Goal: Task Accomplishment & Management: Use online tool/utility

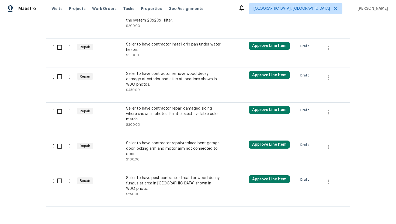
scroll to position [265, 0]
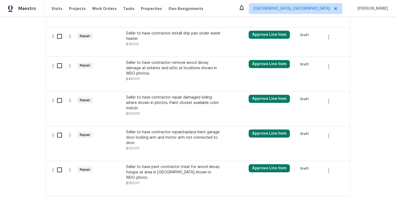
click at [151, 172] on div "Seller to have pest contractor treat for wood decay fungus at area in attic sho…" at bounding box center [173, 175] width 95 height 22
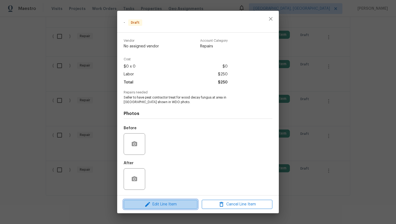
click at [154, 204] on span "Edit Line Item" at bounding box center [160, 204] width 71 height 7
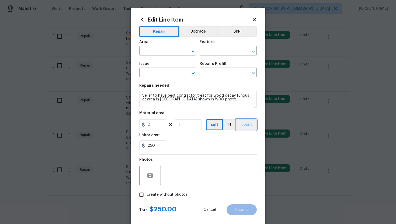
click at [245, 128] on button "count" at bounding box center [247, 124] width 20 height 11
click at [235, 33] on button "BRN" at bounding box center [237, 31] width 40 height 11
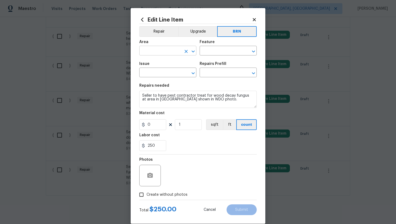
click at [158, 49] on input "text" at bounding box center [160, 51] width 42 height 8
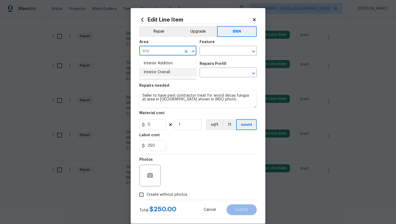
click at [160, 70] on li "Interior Overall" at bounding box center [167, 72] width 57 height 9
type input "Interior Overall"
click at [216, 53] on input "text" at bounding box center [221, 51] width 42 height 8
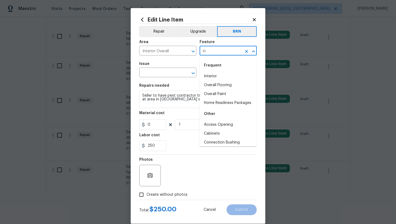
type input "i"
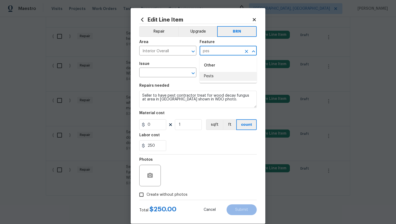
click at [224, 79] on li "Pests" at bounding box center [228, 76] width 57 height 9
type input "Pests"
click at [155, 73] on input "text" at bounding box center [160, 73] width 42 height 8
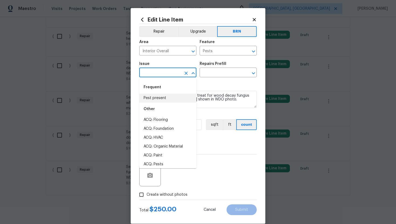
click at [160, 95] on li "Pest present" at bounding box center [167, 98] width 57 height 9
type input "Pest present"
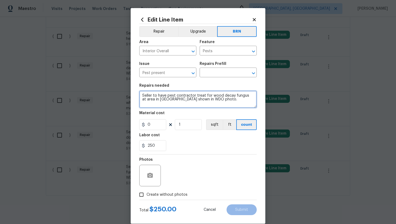
drag, startPoint x: 142, startPoint y: 95, endPoint x: 206, endPoint y: 100, distance: 64.4
click at [206, 100] on textarea "Seller to have pest contractor treat for wood decay fungus at area in attic sho…" at bounding box center [197, 99] width 117 height 17
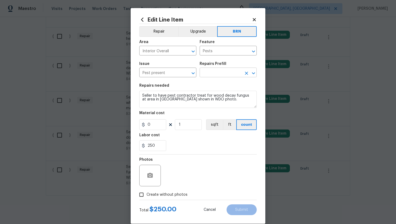
click at [217, 73] on input "text" at bounding box center [221, 73] width 42 height 8
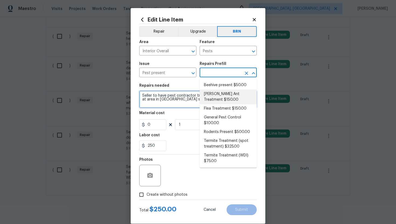
click at [187, 98] on textarea "Seller to have pest contractor treat for wood decay fungus at area in attic sho…" at bounding box center [197, 99] width 117 height 17
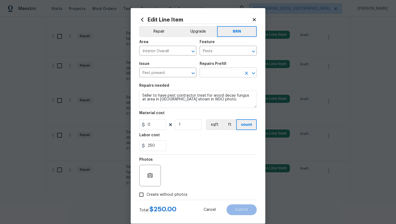
click at [229, 71] on input "text" at bounding box center [221, 73] width 42 height 8
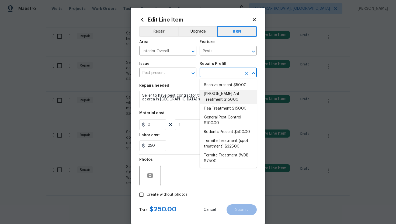
click at [231, 99] on li "Carpenter Ant Treatment $150.00" at bounding box center [228, 97] width 57 height 15
type input "Carpenter Ant Treatment $150.00"
type textarea "Treat for active carpenter ant infestation and provide a clear WDI report"
type input "150"
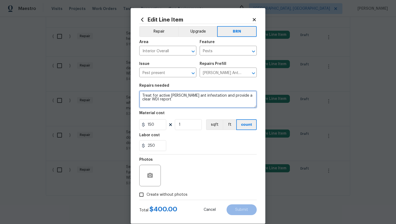
drag, startPoint x: 142, startPoint y: 96, endPoint x: 169, endPoint y: 111, distance: 31.4
click at [169, 111] on section "Repairs needed Treat for active carpenter ant infestation and provide a clear W…" at bounding box center [197, 118] width 117 height 74
paste textarea "Seller to have pest contractor treat for wood decay fungus at area in attic sho…"
type textarea "Seller to have pest contractor treat for wood decay fungus at area in attic sho…"
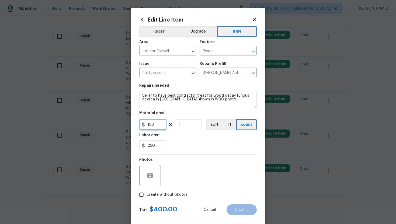
click at [151, 126] on input "150" at bounding box center [152, 124] width 27 height 11
type input "0"
click at [191, 137] on div "Labor cost" at bounding box center [197, 136] width 117 height 7
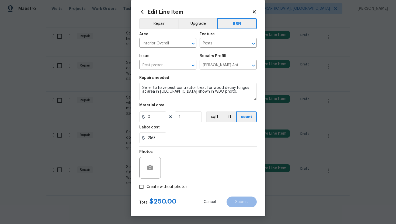
click at [162, 185] on span "Create without photos" at bounding box center [167, 187] width 41 height 6
click at [147, 185] on input "Create without photos" at bounding box center [141, 187] width 10 height 10
checkbox input "true"
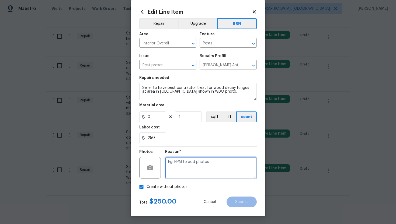
click at [183, 169] on textarea at bounding box center [211, 168] width 92 height 22
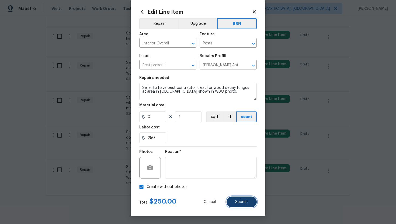
click at [246, 206] on button "Submit" at bounding box center [242, 202] width 30 height 11
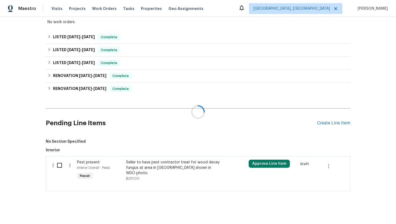
scroll to position [265, 0]
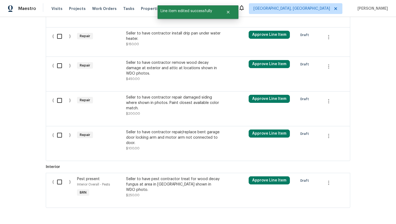
click at [61, 178] on input "checkbox" at bounding box center [61, 181] width 15 height 11
checkbox input "true"
click at [354, 205] on div "Cancel (1) Item Create Work Order" at bounding box center [198, 210] width 396 height 27
click at [354, 209] on span "Create Work Order" at bounding box center [365, 210] width 36 height 7
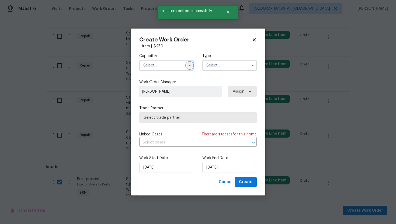
click at [188, 64] on icon "button" at bounding box center [190, 65] width 4 height 4
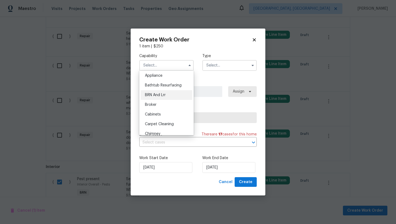
scroll to position [0, 0]
click at [176, 105] on div "BRN And Lrr" at bounding box center [167, 106] width 52 height 10
type input "BRN And Lrr"
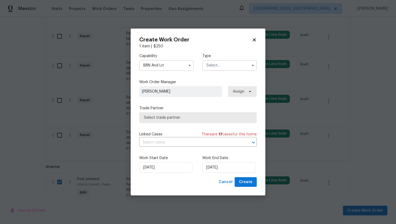
click at [222, 67] on input "text" at bounding box center [229, 65] width 54 height 11
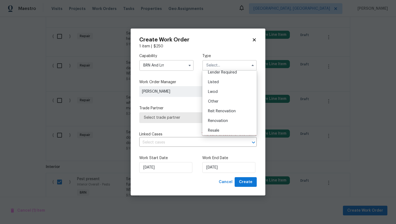
scroll to position [64, 0]
click at [237, 107] on div "Resale" at bounding box center [230, 110] width 52 height 10
type input "Resale"
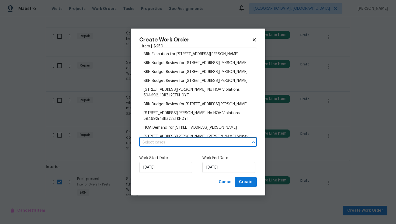
click at [200, 143] on input "text" at bounding box center [190, 142] width 102 height 8
click at [207, 53] on li "BRN Execution for 3738 Maddie Ln, Jacksonville, FL 32210" at bounding box center [197, 54] width 117 height 9
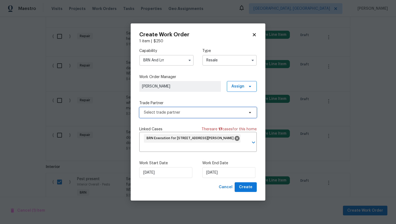
click at [195, 116] on span "Select trade partner" at bounding box center [197, 112] width 117 height 11
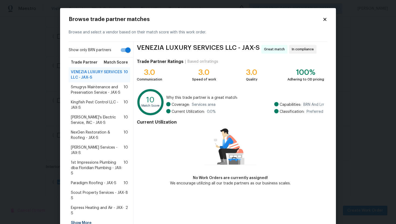
click at [110, 105] on span "Kingfish Pest Control LLC - JAX-S" at bounding box center [97, 105] width 53 height 11
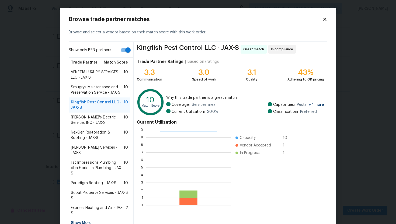
scroll to position [23, 0]
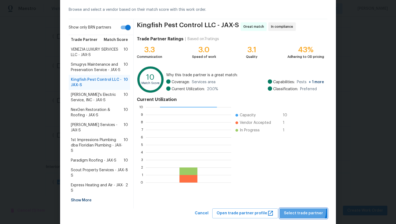
click at [303, 209] on button "Select trade partner" at bounding box center [304, 214] width 48 height 10
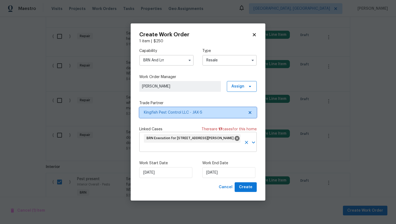
scroll to position [0, 0]
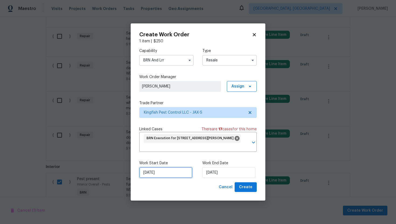
click at [151, 172] on input "[DATE]" at bounding box center [165, 172] width 53 height 11
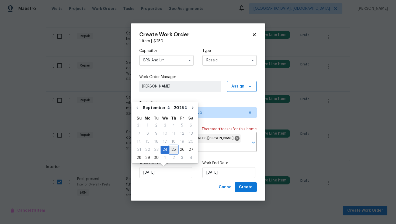
click at [169, 149] on div "25" at bounding box center [173, 150] width 8 height 8
type input "9/25/2025"
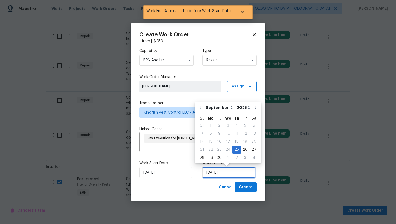
click at [209, 173] on input "9/25/2025" at bounding box center [228, 172] width 53 height 11
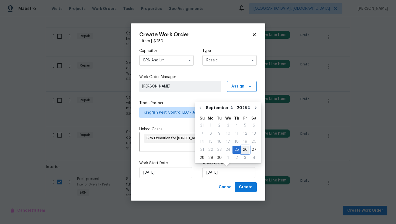
click at [242, 150] on div "26" at bounding box center [245, 150] width 9 height 8
type input "9/26/2025"
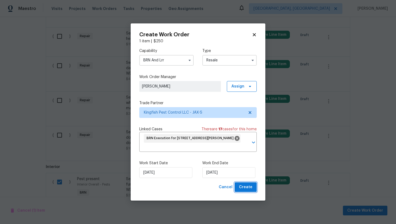
click at [248, 186] on span "Create" at bounding box center [245, 187] width 13 height 7
checkbox input "false"
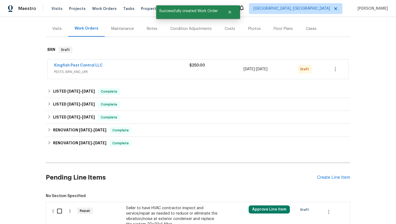
scroll to position [67, 0]
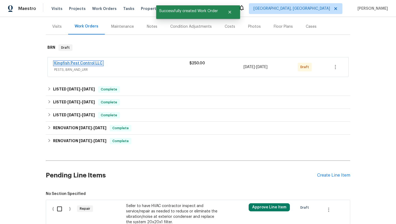
click at [88, 61] on link "Kingfish Pest Control LLC" at bounding box center [78, 63] width 48 height 4
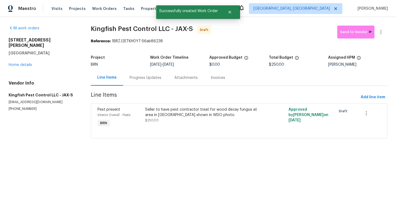
click at [147, 75] on div "Progress Updates" at bounding box center [146, 77] width 32 height 5
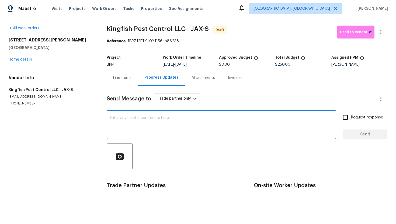
click at [173, 122] on textarea at bounding box center [221, 125] width 223 height 19
paste textarea "Hey! This is Ajay with Opendoor. I’m confirming a BRN Work Order for the proper…"
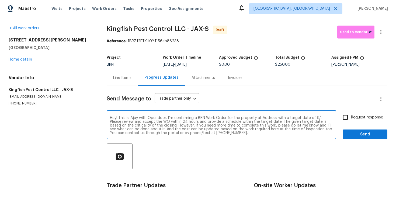
click at [265, 117] on textarea "Hey! This is Ajay with Opendoor. I’m confirming a BRN Work Order for the proper…" at bounding box center [221, 125] width 223 height 19
paste textarea "3738 Maddie Ln, Jacksonville, FL 32210"
click at [150, 123] on textarea "Hey! This is Ajay with Opendoor. I’m confirming a BRN Work Order for the proper…" at bounding box center [221, 125] width 223 height 19
type textarea "Hey! This is Ajay with Opendoor. I’m confirming a BRN Work Order for the proper…"
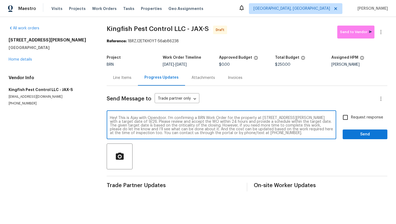
click at [346, 117] on input "Request response" at bounding box center [345, 117] width 11 height 11
checkbox input "true"
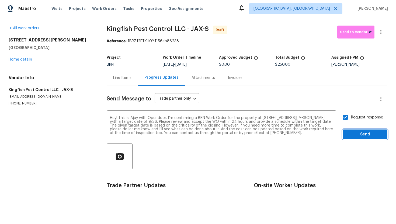
click at [356, 131] on button "Send" at bounding box center [365, 135] width 45 height 10
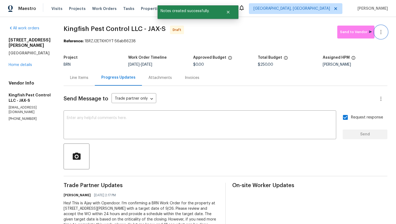
click at [382, 33] on icon "button" at bounding box center [381, 32] width 6 height 6
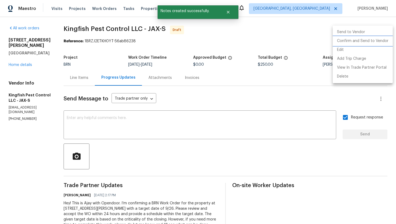
click at [380, 40] on li "Confirm and Send to Vendor" at bounding box center [363, 41] width 60 height 9
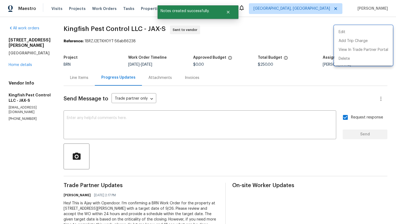
click at [297, 87] on div at bounding box center [198, 112] width 396 height 224
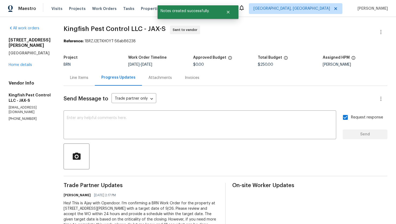
click at [77, 82] on div "Line Items" at bounding box center [79, 78] width 31 height 16
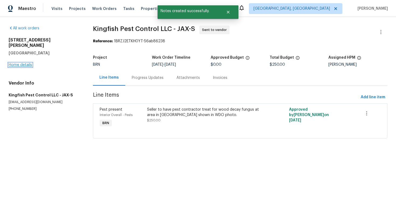
click at [31, 63] on link "Home details" at bounding box center [20, 65] width 23 height 4
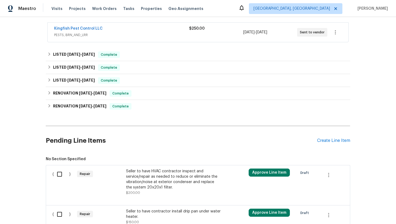
scroll to position [250, 0]
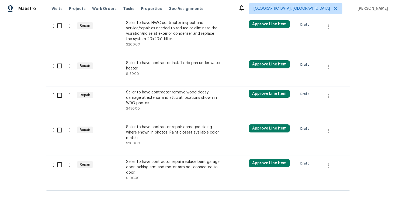
click at [161, 129] on div "Seller to have contractor repair damaged siding where shown in photos. Paint cl…" at bounding box center [173, 132] width 95 height 16
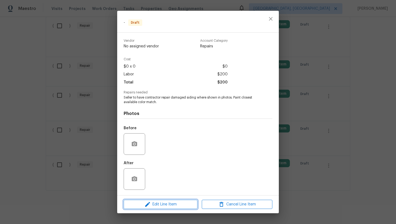
click at [153, 206] on span "Edit Line Item" at bounding box center [160, 204] width 71 height 7
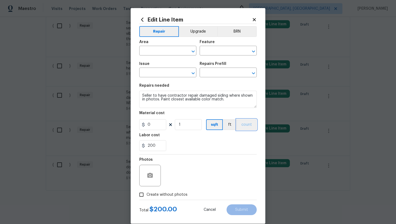
click at [248, 126] on button "count" at bounding box center [247, 124] width 20 height 11
click at [235, 38] on div "Area ​ Feature ​" at bounding box center [197, 48] width 117 height 22
click at [236, 32] on button "BRN" at bounding box center [237, 31] width 40 height 11
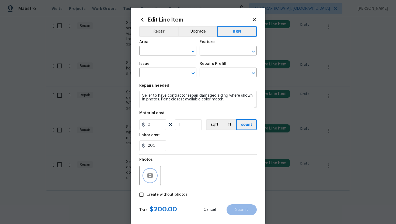
click at [150, 182] on button "button" at bounding box center [150, 175] width 13 height 13
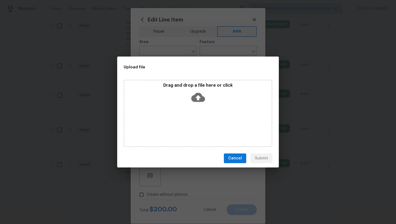
click at [194, 103] on icon at bounding box center [198, 98] width 14 height 14
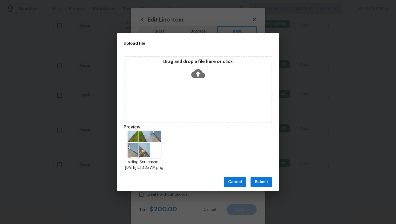
click at [259, 185] on span "Submit" at bounding box center [261, 182] width 13 height 7
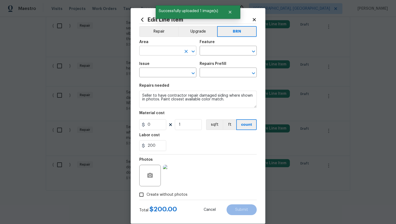
click at [156, 53] on input "text" at bounding box center [160, 51] width 42 height 8
type input "s"
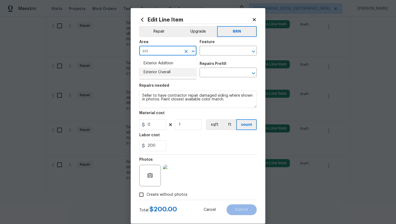
click at [159, 70] on li "Exterior Overall" at bounding box center [167, 72] width 57 height 9
type input "Exterior Overall"
click at [220, 49] on input "text" at bounding box center [221, 51] width 42 height 8
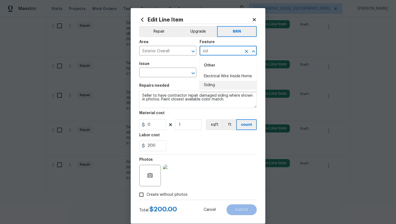
click at [219, 86] on li "Siding" at bounding box center [228, 85] width 57 height 9
type input "Siding"
click at [156, 76] on input "text" at bounding box center [160, 73] width 42 height 8
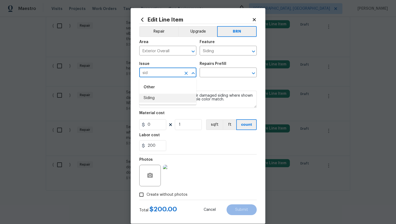
click at [156, 100] on li "Siding" at bounding box center [167, 98] width 57 height 9
type input "Siding"
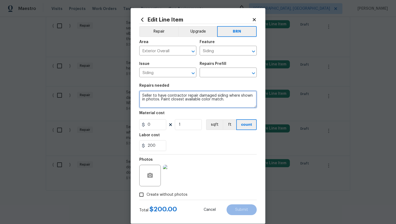
drag, startPoint x: 141, startPoint y: 96, endPoint x: 228, endPoint y: 105, distance: 86.6
click at [228, 105] on textarea "Seller to have contractor repair damaged siding where shown in photos. Paint cl…" at bounding box center [197, 99] width 117 height 17
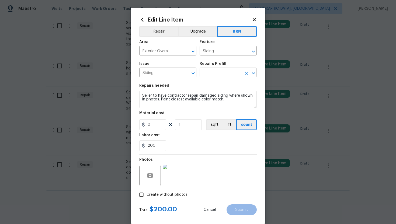
click at [224, 74] on input "text" at bounding box center [221, 73] width 42 height 8
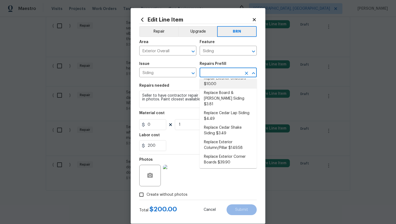
scroll to position [41, 0]
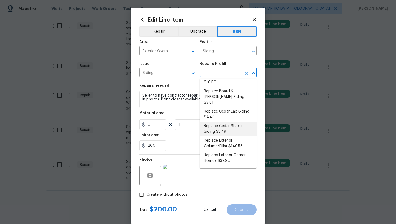
click at [220, 122] on li "Replace Cedar Shake Siding $3.49" at bounding box center [228, 129] width 57 height 15
type input "Replace Cedar Shake Siding $3.49"
type textarea "Remove the existing/damaged cedar shake siding. Prep the substrate ensuring the…"
type input "3.49"
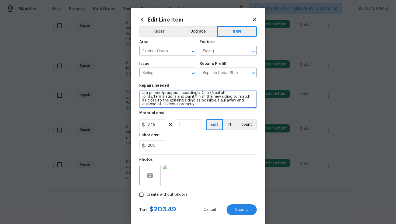
scroll to position [19, 0]
drag, startPoint x: 142, startPoint y: 96, endPoint x: 162, endPoint y: 113, distance: 26.2
click at [162, 113] on section "Repairs needed Remove the existing/damaged cedar shake siding. Prep the substra…" at bounding box center [197, 118] width 117 height 74
paste textarea "Seller to have contractor repair damaged siding where shown in photos. Paint cl…"
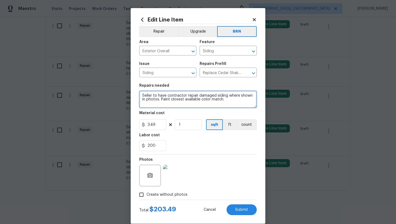
type textarea "Seller to have contractor repair damaged siding where shown in photos. Paint cl…"
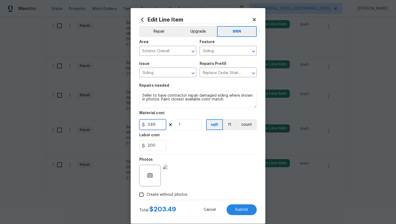
drag, startPoint x: 158, startPoint y: 124, endPoint x: 142, endPoint y: 126, distance: 15.7
click at [142, 126] on div "3.49" at bounding box center [152, 124] width 27 height 11
type input "0"
click at [248, 126] on button "count" at bounding box center [247, 124] width 20 height 11
click at [220, 155] on div "Photos" at bounding box center [197, 172] width 117 height 35
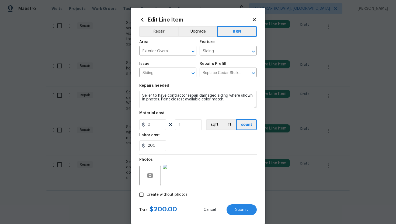
scroll to position [8, 0]
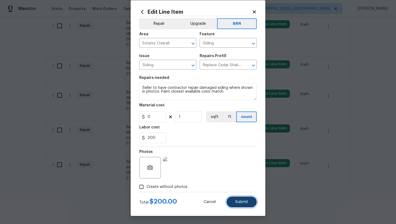
click at [239, 200] on button "Submit" at bounding box center [242, 202] width 30 height 11
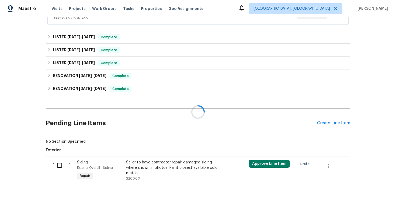
scroll to position [250, 0]
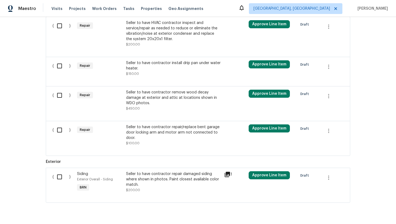
click at [196, 90] on div "Seller to have contractor remove wood decay damage at exterior and attic at loc…" at bounding box center [173, 98] width 95 height 16
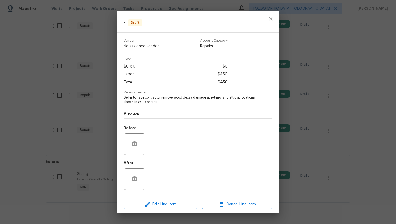
click at [164, 209] on div "Edit Line Item Cancel Line Item" at bounding box center [198, 205] width 162 height 18
click at [166, 205] on span "Edit Line Item" at bounding box center [160, 204] width 71 height 7
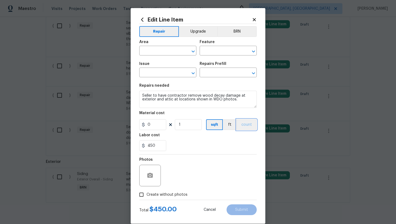
click at [245, 122] on button "count" at bounding box center [247, 124] width 20 height 11
click at [240, 31] on button "BRN" at bounding box center [237, 31] width 40 height 11
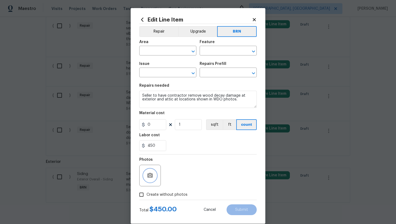
click at [151, 176] on icon "button" at bounding box center [149, 175] width 5 height 5
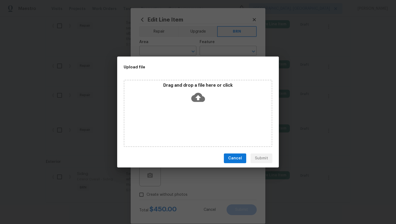
click at [200, 96] on icon at bounding box center [198, 97] width 14 height 9
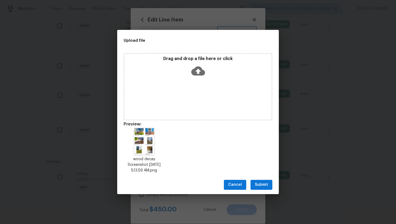
click at [261, 182] on span "Submit" at bounding box center [261, 185] width 13 height 7
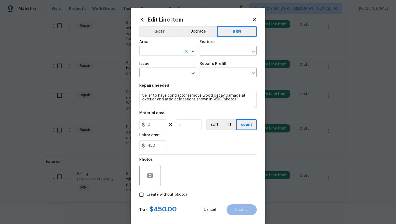
click at [167, 52] on input "text" at bounding box center [160, 51] width 42 height 8
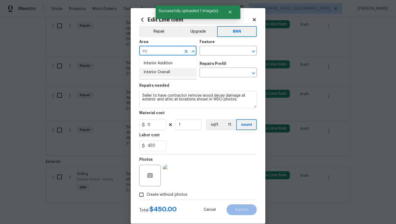
click at [174, 72] on li "Interior Overall" at bounding box center [167, 72] width 57 height 9
type input "Interior Overall"
click at [212, 48] on input "text" at bounding box center [221, 51] width 42 height 8
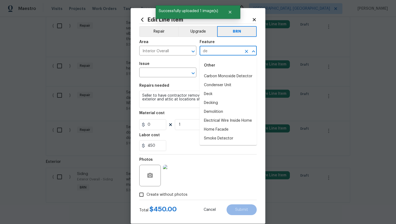
type input "d"
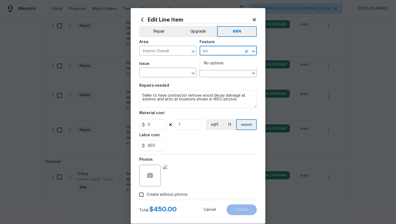
type input "w"
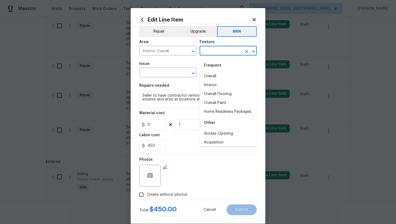
click at [181, 87] on div "Repairs needed" at bounding box center [197, 87] width 117 height 7
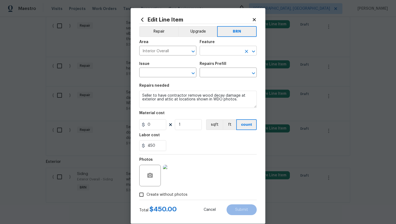
click at [217, 55] on input "text" at bounding box center [221, 51] width 42 height 8
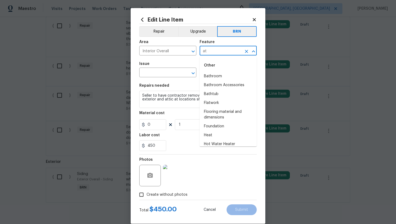
type input "a"
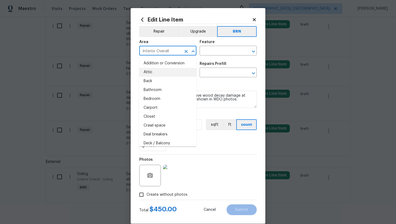
click at [180, 52] on input "Interior Overall" at bounding box center [160, 51] width 42 height 8
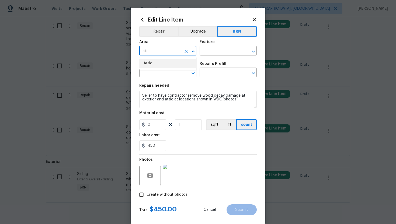
click at [167, 64] on li "Attic" at bounding box center [167, 63] width 57 height 9
type input "Attic"
click at [208, 53] on input "text" at bounding box center [221, 51] width 42 height 8
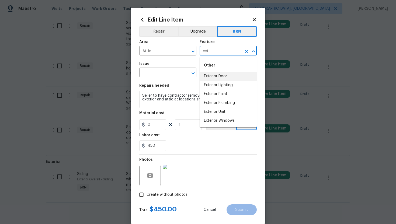
click at [218, 77] on li "Exterior Door" at bounding box center [228, 76] width 57 height 9
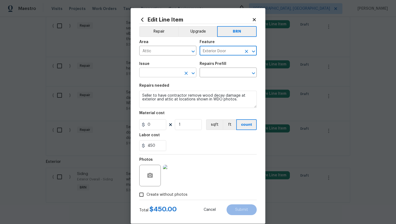
type input "Exterior Door"
click at [168, 74] on input "text" at bounding box center [160, 73] width 42 height 8
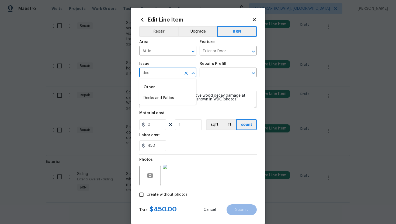
click at [169, 96] on li "Decks and Patios" at bounding box center [167, 98] width 57 height 9
type input "Decks and Patios"
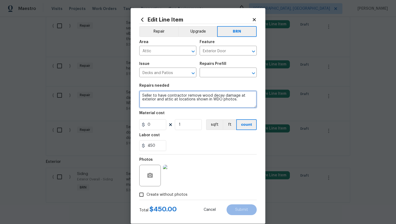
drag, startPoint x: 141, startPoint y: 96, endPoint x: 216, endPoint y: 111, distance: 76.3
click at [216, 111] on section "Repairs needed Seller to have contractor remove wood decay damage at exterior a…" at bounding box center [197, 118] width 117 height 74
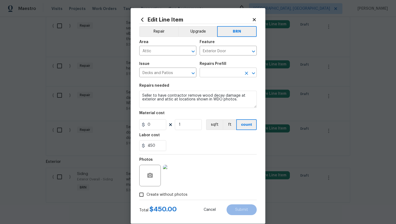
click at [223, 73] on input "text" at bounding box center [221, 73] width 42 height 8
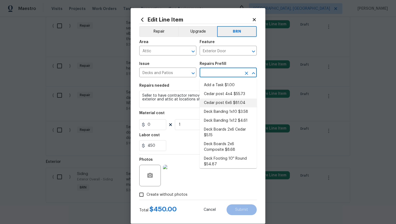
click at [223, 105] on li "Cedar post 6x6 $81.04" at bounding box center [228, 103] width 57 height 9
type input "Deck"
type input "Cedar post 6x6 $81.04"
type textarea "Remove the existing 6x6x8 cedar post/footing (if needed) and prep the area for …"
type input "81.04"
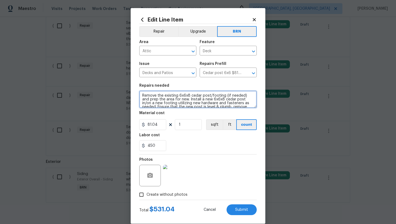
scroll to position [8, 0]
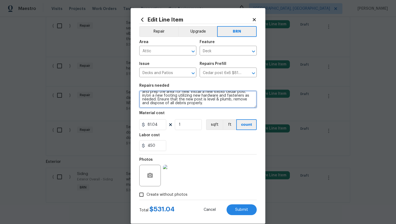
drag, startPoint x: 142, startPoint y: 96, endPoint x: 168, endPoint y: 112, distance: 30.9
click at [168, 112] on section "Repairs needed Remove the existing 6x6x8 cedar post/footing (if needed) and pre…" at bounding box center [197, 118] width 117 height 74
paste textarea "Seller to have contractor remove wood decay damage at exterior and attic at loc…"
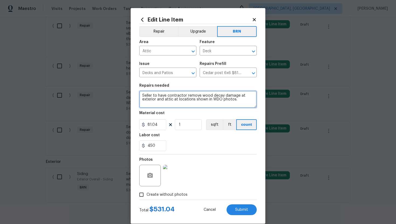
scroll to position [0, 0]
type textarea "Seller to have contractor remove wood decay damage at exterior and attic at loc…"
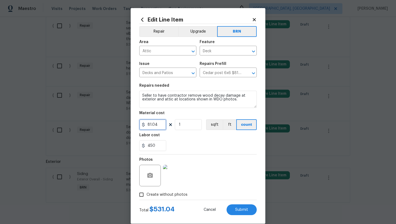
drag, startPoint x: 161, startPoint y: 126, endPoint x: 143, endPoint y: 126, distance: 17.8
click at [143, 126] on div "81.04" at bounding box center [152, 124] width 27 height 11
type input "0"
click at [198, 148] on div "450" at bounding box center [197, 145] width 117 height 11
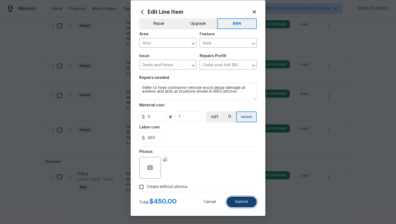
click at [241, 201] on span "Submit" at bounding box center [241, 202] width 13 height 4
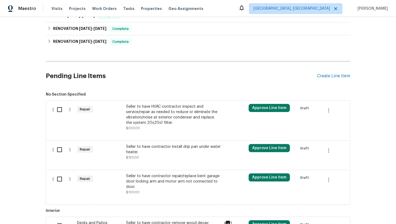
scroll to position [250, 0]
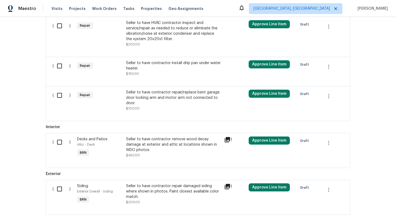
click at [201, 96] on div "Seller to have contractor repair/replace bent garage door locking arm and motor…" at bounding box center [173, 98] width 95 height 16
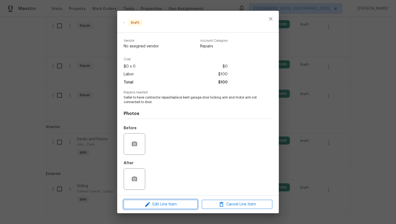
click at [162, 206] on span "Edit Line Item" at bounding box center [160, 204] width 71 height 7
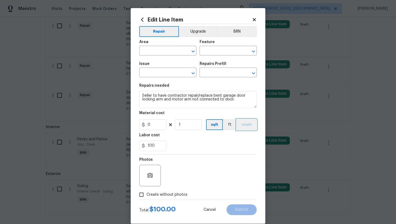
click at [246, 123] on button "count" at bounding box center [247, 124] width 20 height 11
click at [151, 177] on icon "button" at bounding box center [149, 175] width 5 height 5
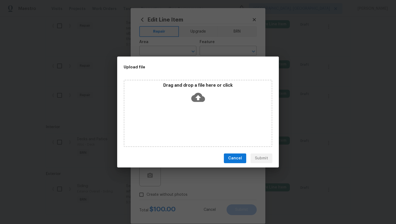
click at [199, 95] on icon at bounding box center [198, 97] width 14 height 9
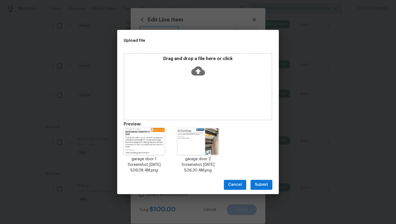
click at [265, 185] on span "Submit" at bounding box center [261, 185] width 13 height 7
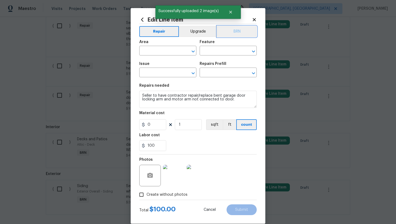
click at [240, 34] on button "BRN" at bounding box center [237, 31] width 40 height 11
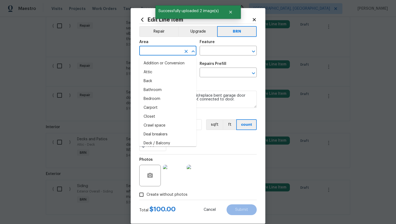
click at [176, 52] on input "text" at bounding box center [160, 51] width 42 height 8
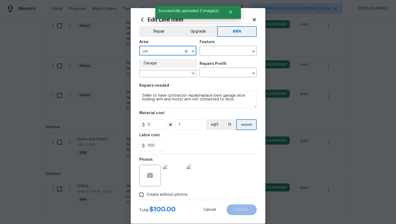
click at [173, 65] on li "Garage" at bounding box center [167, 63] width 57 height 9
type input "Garage"
click at [209, 50] on input "text" at bounding box center [221, 51] width 42 height 8
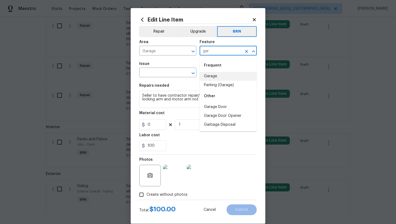
click at [209, 73] on li "Garage" at bounding box center [228, 76] width 57 height 9
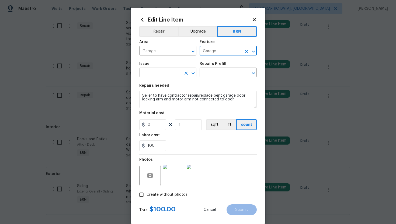
type input "Garage"
click at [160, 76] on input "text" at bounding box center [160, 73] width 42 height 8
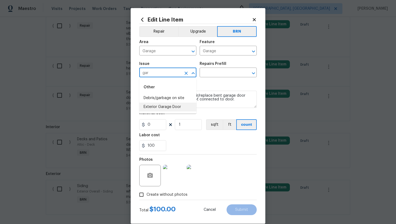
click at [169, 105] on li "Exterior Garage Door" at bounding box center [167, 107] width 57 height 9
type input "Exterior Garage Door"
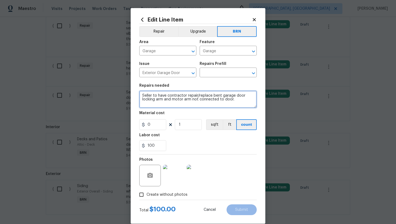
drag, startPoint x: 140, startPoint y: 96, endPoint x: 206, endPoint y: 112, distance: 67.8
click at [207, 112] on section "Repairs needed Seller to have contractor repair/replace bent garage door lockin…" at bounding box center [197, 118] width 117 height 74
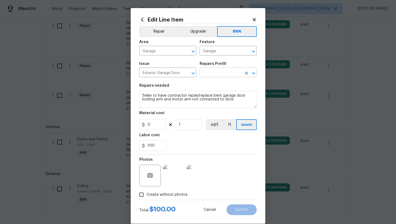
click at [227, 75] on input "text" at bounding box center [221, 73] width 42 height 8
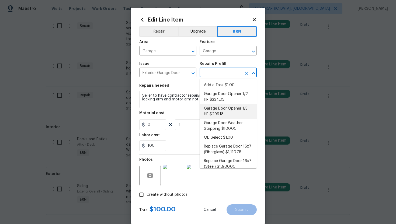
click at [226, 110] on li "Garage Door Opener 1/3 HP $299.18" at bounding box center [228, 111] width 57 height 15
type input "Interior Door"
type input "Garage Door Opener 1/3 HP $299.18"
type textarea "Remove the existing garage door opener and hardware/anchoring system. Install a…"
type input "299.18"
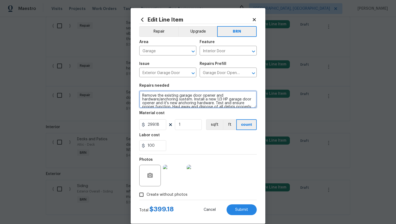
scroll to position [4, 0]
drag, startPoint x: 141, startPoint y: 96, endPoint x: 174, endPoint y: 114, distance: 37.6
click at [175, 114] on section "Repairs needed Remove the existing garage door opener and hardware/anchoring sy…" at bounding box center [197, 118] width 117 height 74
paste textarea "Seller to have contractor repair/replace bent garage door locking arm and motor…"
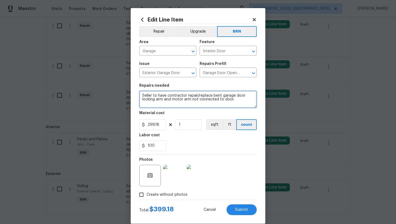
type textarea "Seller to have contractor repair/replace bent garage door locking arm and motor…"
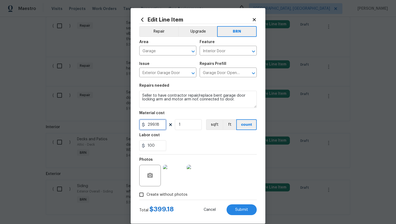
drag, startPoint x: 161, startPoint y: 126, endPoint x: 142, endPoint y: 126, distance: 18.9
click at [142, 126] on div "299.18" at bounding box center [152, 124] width 27 height 11
type input "0"
click at [202, 145] on div "100" at bounding box center [197, 145] width 117 height 11
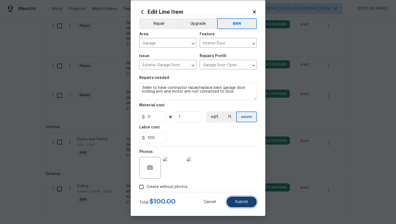
click at [242, 201] on span "Submit" at bounding box center [241, 202] width 13 height 4
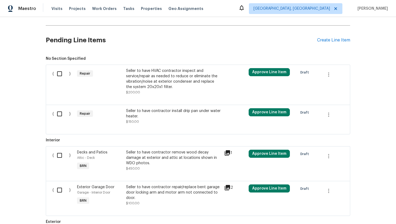
scroll to position [192, 0]
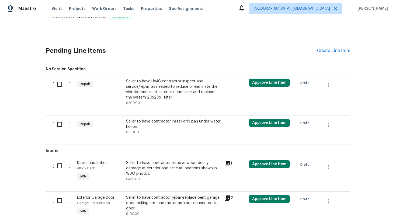
click at [175, 86] on div "Seller to have HVAC contractor inspect and service/repair as needed to reduce o…" at bounding box center [173, 90] width 95 height 22
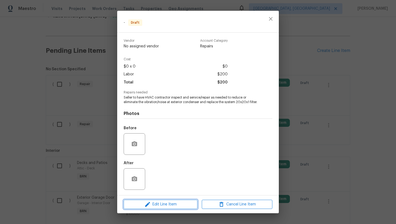
click at [157, 205] on span "Edit Line Item" at bounding box center [160, 204] width 71 height 7
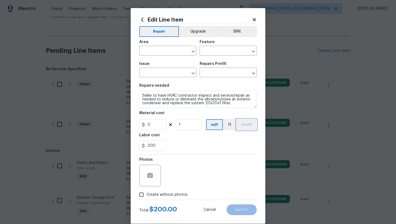
click at [245, 127] on button "count" at bounding box center [247, 124] width 20 height 11
click at [239, 36] on button "BRN" at bounding box center [237, 31] width 40 height 11
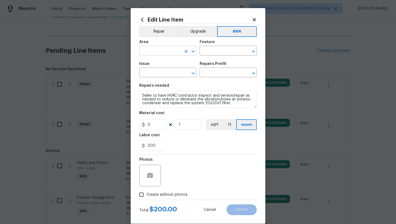
click at [155, 52] on input "text" at bounding box center [160, 51] width 42 height 8
click at [161, 64] on li "HVAC" at bounding box center [167, 63] width 57 height 9
type input "HVAC"
click at [216, 49] on input "text" at bounding box center [221, 51] width 42 height 8
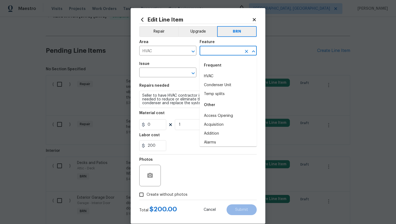
click at [216, 72] on div "Frequent" at bounding box center [228, 65] width 57 height 13
click at [212, 77] on li "HVAC" at bounding box center [228, 76] width 57 height 9
type input "HVAC"
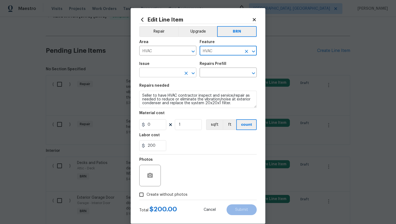
click at [166, 74] on input "text" at bounding box center [160, 73] width 42 height 8
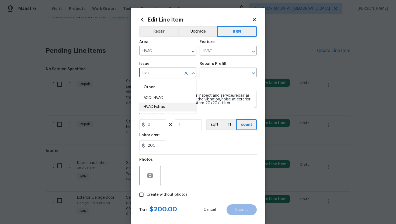
click at [175, 108] on li "HVAC Extras" at bounding box center [167, 107] width 57 height 9
type input "HVAC Extras"
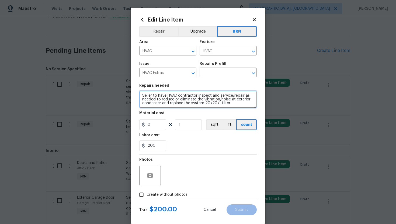
drag, startPoint x: 141, startPoint y: 95, endPoint x: 184, endPoint y: 120, distance: 49.4
click at [184, 120] on section "Repairs needed Seller to have HVAC contractor inspect and service/repair as nee…" at bounding box center [197, 118] width 117 height 74
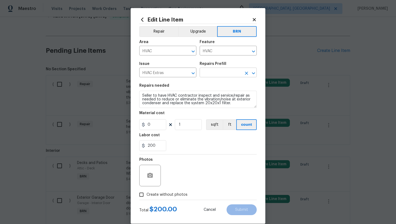
click at [225, 72] on input "text" at bounding box center [221, 73] width 42 height 8
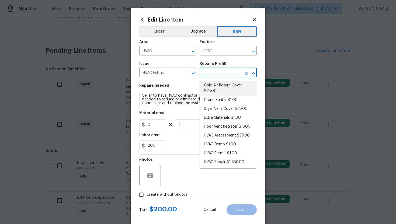
scroll to position [24, 0]
click at [219, 133] on li "HVAC Assessment $75.00" at bounding box center [228, 135] width 57 height 9
type input "HVAC Assessment $75.00"
type textarea "HVAC not working properly. Inspect system and diagnose problem."
type input "75"
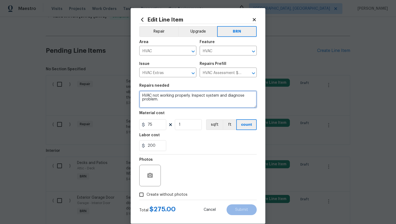
drag, startPoint x: 142, startPoint y: 96, endPoint x: 167, endPoint y: 109, distance: 28.1
click at [167, 109] on section "Repairs needed HVAC not working properly. Inspect system and diagnose problem. …" at bounding box center [197, 118] width 117 height 74
paste textarea "Seller to have HVAC contractor inspect and service/repair as needed to reduce o…"
type textarea "Seller to have HVAC contractor inspect and service/repair as needed to reduce o…"
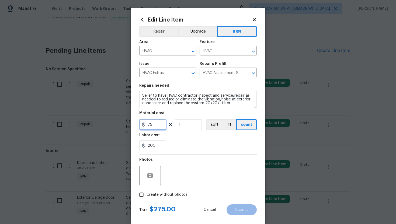
drag, startPoint x: 158, startPoint y: 123, endPoint x: 143, endPoint y: 125, distance: 14.9
click at [143, 125] on div "75" at bounding box center [152, 124] width 27 height 11
type input "0"
click at [182, 161] on div "Photos" at bounding box center [197, 172] width 117 height 35
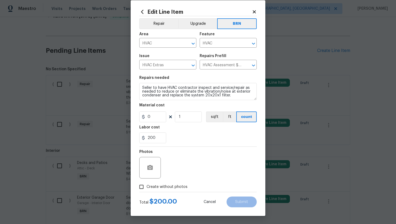
click at [170, 186] on span "Create without photos" at bounding box center [167, 187] width 41 height 6
click at [147, 186] on input "Create without photos" at bounding box center [141, 187] width 10 height 10
checkbox input "true"
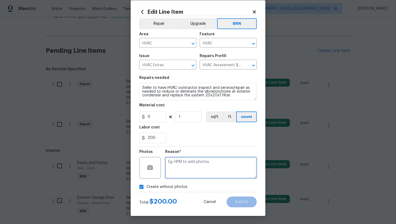
click at [188, 168] on textarea at bounding box center [211, 168] width 92 height 22
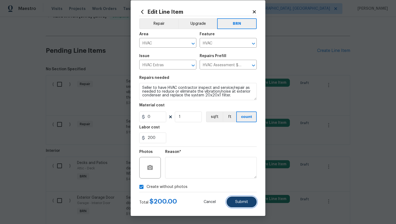
click at [239, 200] on span "Submit" at bounding box center [241, 202] width 13 height 4
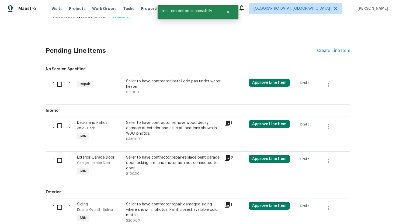
click at [174, 84] on div "Seller to have contractor install drip pan under water heater." at bounding box center [173, 84] width 95 height 11
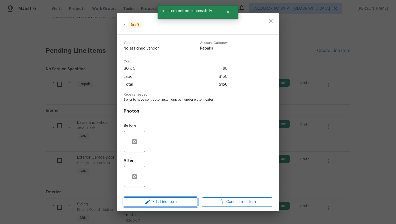
click at [171, 204] on span "Edit Line Item" at bounding box center [160, 202] width 71 height 7
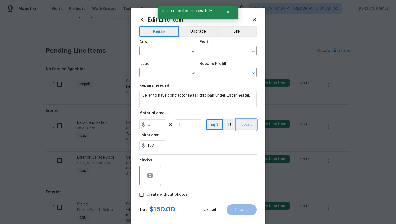
click at [243, 126] on button "count" at bounding box center [247, 124] width 20 height 11
click at [241, 30] on button "BRN" at bounding box center [237, 31] width 40 height 11
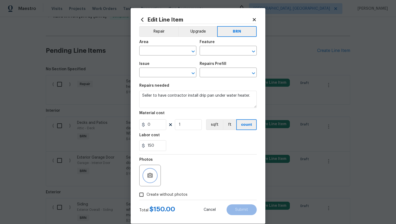
click at [149, 177] on icon "button" at bounding box center [149, 175] width 5 height 5
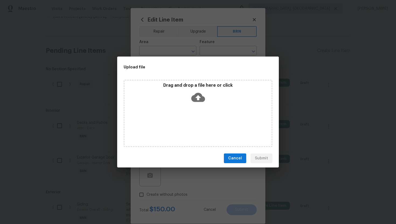
click at [198, 101] on icon at bounding box center [198, 97] width 14 height 9
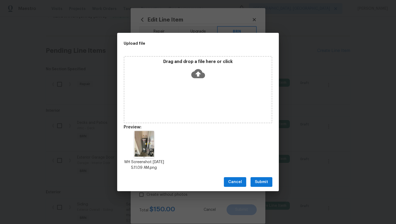
click at [268, 184] on button "Submit" at bounding box center [262, 182] width 22 height 10
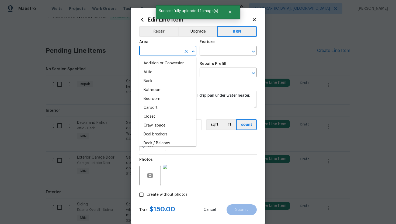
click at [165, 52] on input "text" at bounding box center [160, 51] width 42 height 8
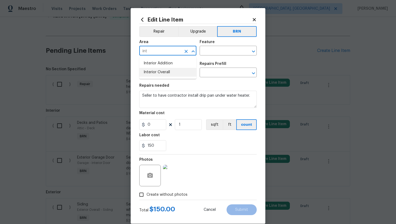
click at [169, 70] on li "Interior Overall" at bounding box center [167, 72] width 57 height 9
type input "Interior Overall"
click at [213, 53] on input "text" at bounding box center [221, 51] width 42 height 8
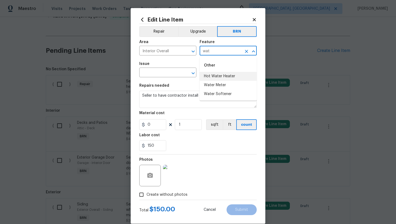
click at [217, 77] on li "Hot Water Heater" at bounding box center [228, 76] width 57 height 9
type input "Hot Water Heater"
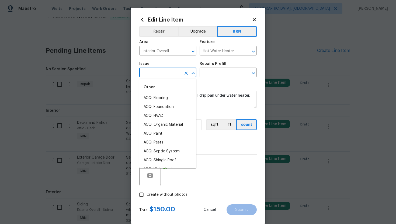
click at [162, 73] on input "text" at bounding box center [160, 73] width 42 height 8
type input "w"
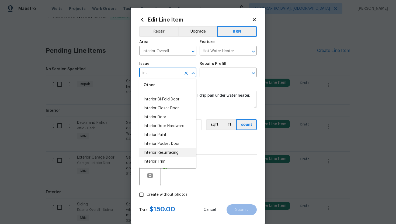
click at [162, 150] on li "Interior Resurfacing" at bounding box center [167, 152] width 57 height 9
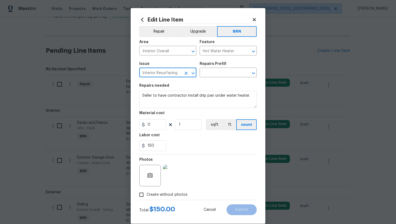
type input "Interior Resurfacing"
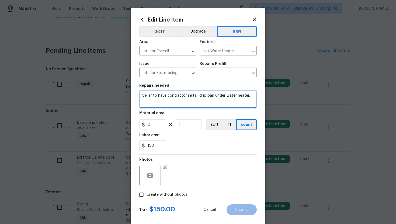
drag, startPoint x: 142, startPoint y: 97, endPoint x: 269, endPoint y: 96, distance: 127.4
click at [270, 96] on div "Edit Line Item Repair Upgrade BRN Area Interior Overall ​ Feature Hot Water Hea…" at bounding box center [198, 112] width 396 height 224
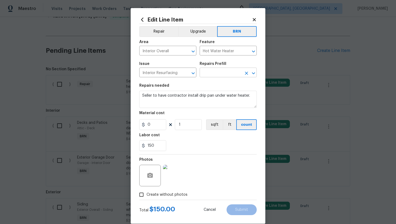
click at [216, 74] on input "text" at bounding box center [221, 73] width 42 height 8
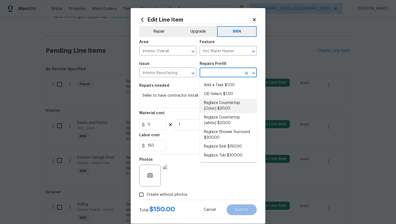
click at [221, 105] on li "Reglaze Countertop (Color) $30.00" at bounding box center [228, 106] width 57 height 15
type input "Reglaze Countertop (Color) $30.00"
type textarea "Prep, mask and reglaze finish the countertop (Speckle) PM to approve of finish …"
type input "30"
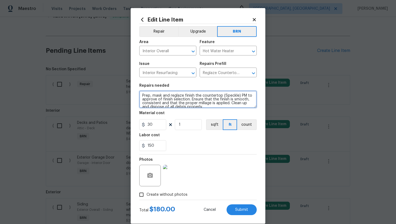
scroll to position [4, 0]
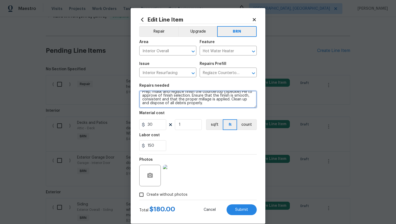
drag, startPoint x: 141, startPoint y: 95, endPoint x: 170, endPoint y: 114, distance: 34.5
click at [170, 114] on section "Repairs needed Prep, mask and reglaze finish the countertop (Speckle) PM to app…" at bounding box center [197, 118] width 117 height 74
paste textarea "Seller to have contractor install drip pan under water heater"
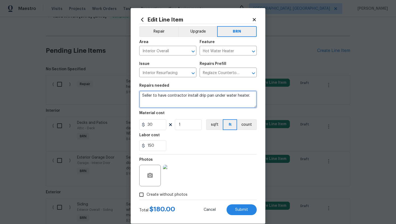
scroll to position [0, 0]
type textarea "Seller to have contractor install drip pan under water heater."
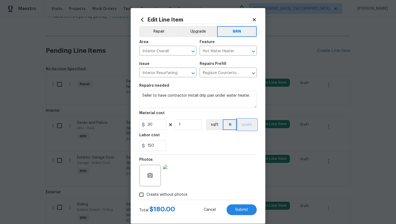
click at [244, 122] on button "count" at bounding box center [247, 124] width 20 height 11
click at [161, 125] on input "30" at bounding box center [152, 124] width 27 height 11
click at [150, 126] on input "30" at bounding box center [152, 124] width 27 height 11
type input "0"
click at [205, 154] on section "Repairs needed Seller to have contractor install drip pan under water heater. M…" at bounding box center [197, 118] width 117 height 74
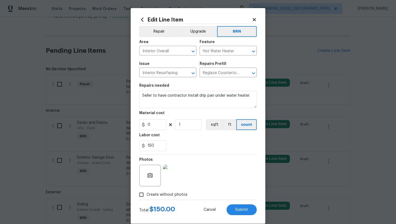
scroll to position [8, 0]
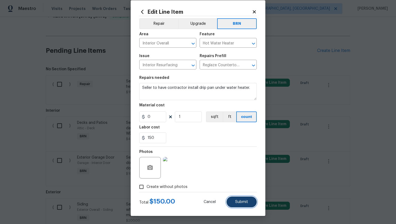
click at [243, 202] on span "Submit" at bounding box center [241, 202] width 13 height 4
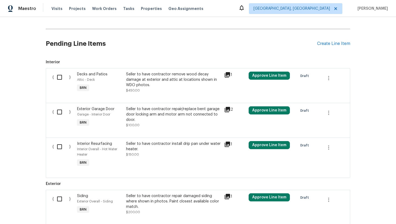
scroll to position [0, 0]
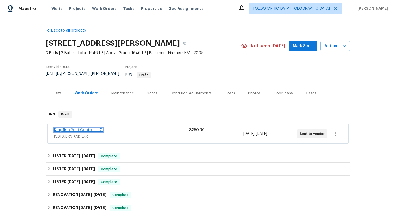
click at [89, 128] on link "Kingfish Pest Control LLC" at bounding box center [78, 130] width 48 height 4
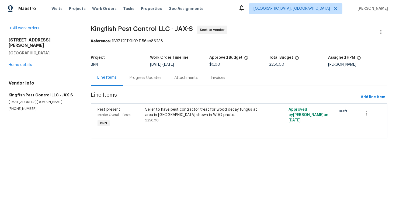
click at [159, 121] on span "$250.00" at bounding box center [151, 120] width 13 height 3
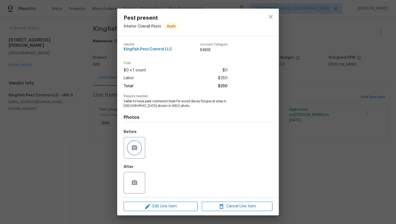
click at [137, 149] on icon "button" at bounding box center [134, 148] width 6 height 6
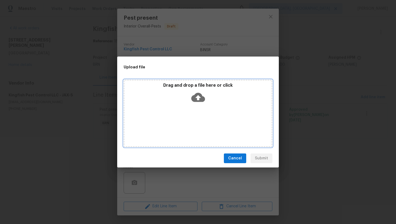
click at [196, 99] on icon at bounding box center [198, 97] width 14 height 9
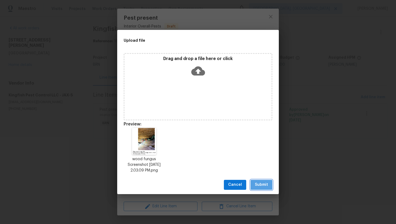
click at [265, 185] on span "Submit" at bounding box center [261, 185] width 13 height 7
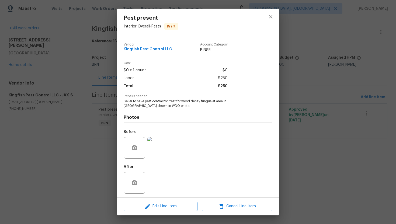
click at [92, 133] on div "Pest present Interior Overall - Pests Draft Vendor Kingfish Pest Control LLC Ac…" at bounding box center [198, 112] width 396 height 224
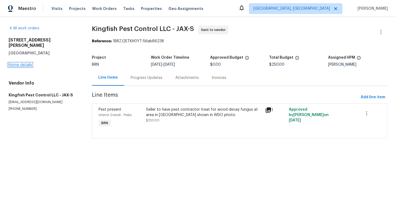
click at [24, 63] on link "Home details" at bounding box center [20, 65] width 23 height 4
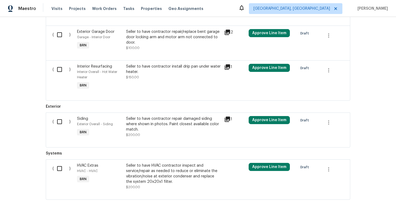
scroll to position [285, 0]
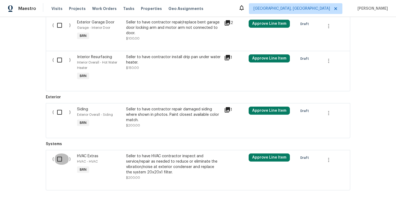
click at [58, 154] on input "checkbox" at bounding box center [61, 159] width 15 height 11
checkbox input "true"
click at [58, 113] on input "checkbox" at bounding box center [61, 112] width 15 height 11
checkbox input "true"
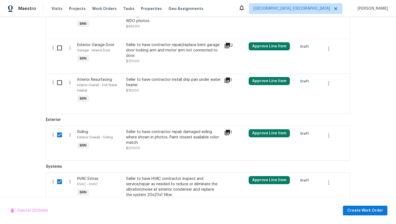
click at [61, 84] on input "checkbox" at bounding box center [61, 82] width 15 height 11
checkbox input "true"
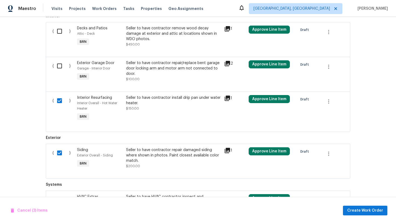
click at [60, 63] on input "checkbox" at bounding box center [61, 65] width 15 height 11
checkbox input "true"
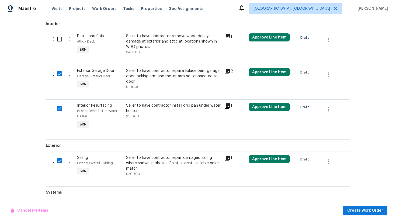
scroll to position [225, 0]
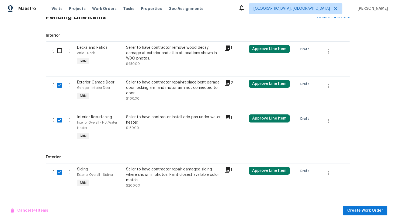
click at [60, 48] on input "checkbox" at bounding box center [61, 50] width 15 height 11
checkbox input "true"
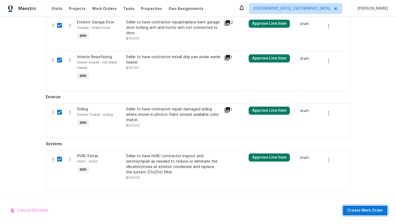
click at [356, 207] on span "Create Work Order" at bounding box center [365, 210] width 36 height 7
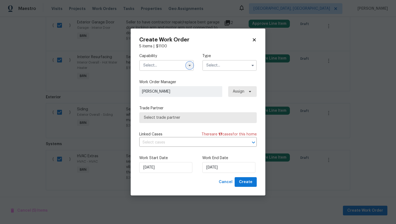
click at [189, 67] on icon "button" at bounding box center [190, 65] width 4 height 4
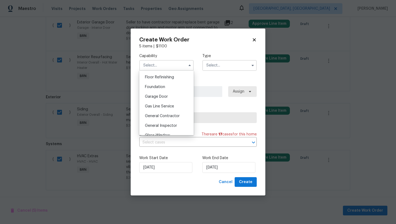
scroll to position [218, 0]
click at [175, 117] on span "General Contractor" at bounding box center [162, 117] width 35 height 4
type input "General Contractor"
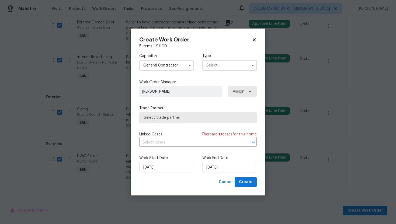
click at [212, 67] on input "text" at bounding box center [229, 65] width 54 height 11
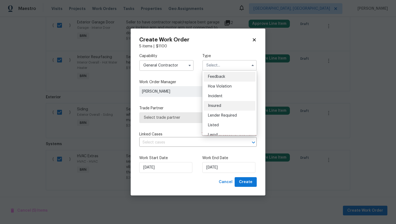
scroll to position [64, 0]
click at [221, 108] on div "Resale" at bounding box center [230, 110] width 52 height 10
type input "Resale"
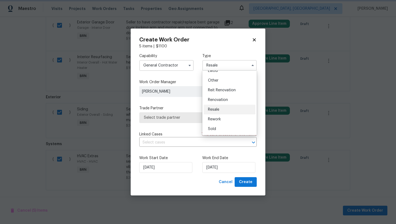
scroll to position [0, 0]
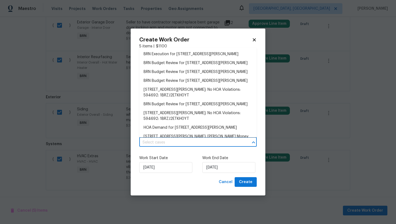
click at [194, 141] on input "text" at bounding box center [190, 142] width 102 height 8
click at [198, 57] on li "BRN Execution for 3738 Maddie Ln, Jacksonville, FL 32210" at bounding box center [197, 54] width 117 height 9
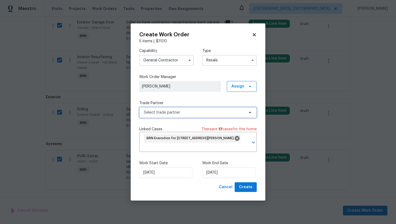
click at [188, 115] on span "Select trade partner" at bounding box center [194, 112] width 100 height 5
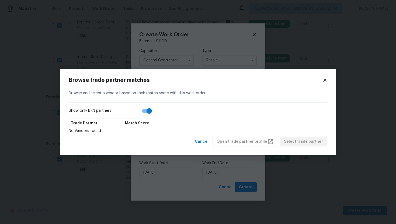
click at [147, 109] on input "Show only BRN partners" at bounding box center [149, 111] width 31 height 10
checkbox input "false"
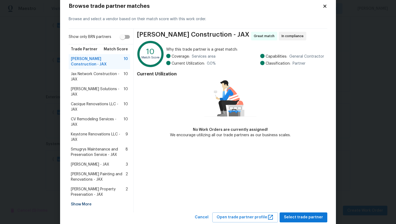
scroll to position [17, 0]
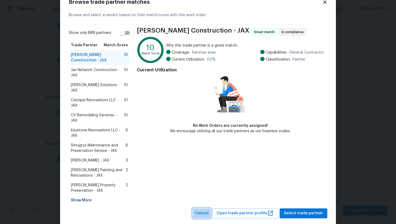
click at [209, 210] on span "Cancel" at bounding box center [202, 213] width 14 height 7
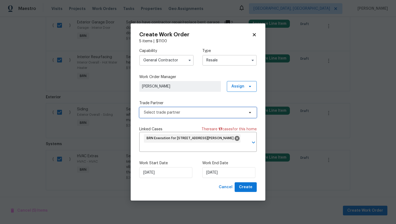
scroll to position [0, 0]
click at [192, 61] on icon "button" at bounding box center [190, 60] width 4 height 4
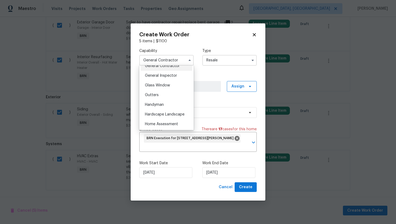
scroll to position [273, 0]
click at [174, 98] on div "Handyman" at bounding box center [167, 96] width 52 height 10
type input "Handyman"
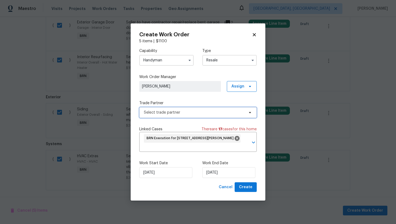
click at [178, 114] on span "Select trade partner" at bounding box center [194, 112] width 100 height 5
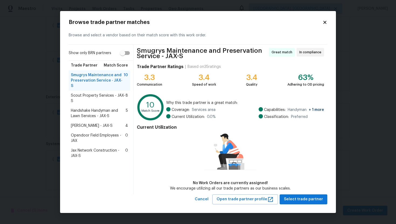
click at [111, 93] on span "Scout Property Services - JAX-S" at bounding box center [98, 98] width 55 height 11
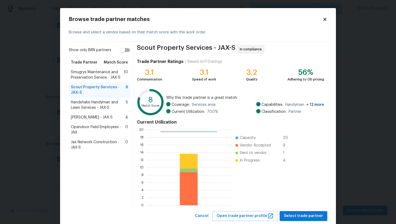
scroll to position [13, 0]
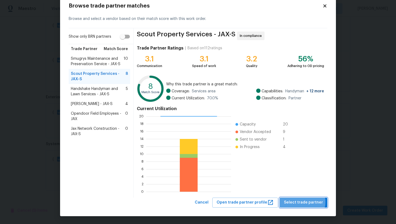
click at [305, 202] on span "Select trade partner" at bounding box center [303, 202] width 39 height 7
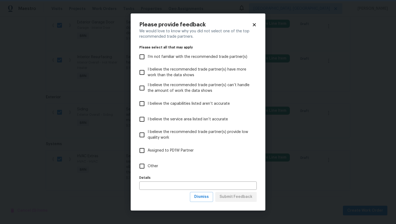
scroll to position [0, 0]
click at [208, 200] on button "Dismiss" at bounding box center [201, 197] width 23 height 10
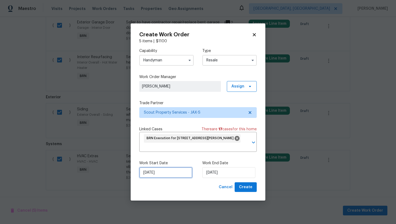
click at [153, 174] on input "[DATE]" at bounding box center [165, 172] width 53 height 11
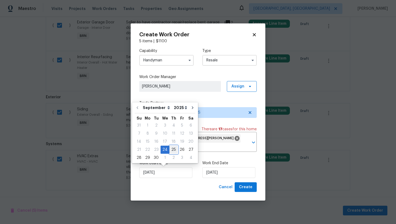
click at [171, 149] on div "25" at bounding box center [173, 150] width 8 height 8
type input "9/25/2025"
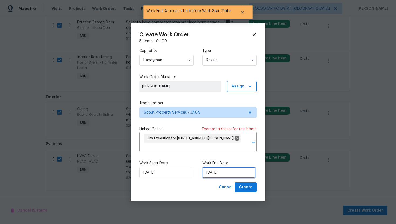
click at [224, 173] on input "9/25/2025" at bounding box center [228, 172] width 53 height 11
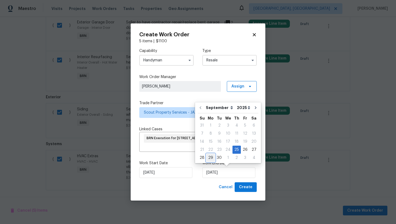
click at [210, 159] on div "29" at bounding box center [210, 158] width 9 height 8
type input "9/29/2025"
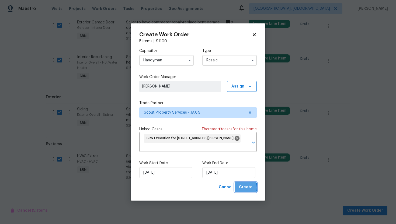
click at [242, 188] on span "Create" at bounding box center [245, 187] width 13 height 7
checkbox input "false"
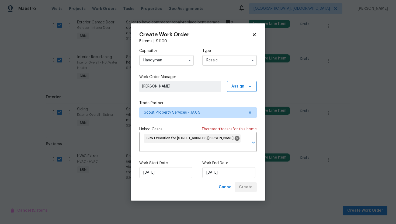
checkbox input "false"
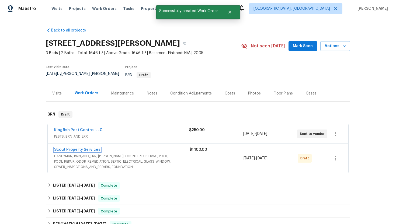
click at [75, 148] on link "Scout Property Services" at bounding box center [77, 150] width 46 height 4
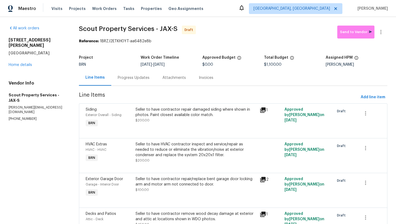
click at [133, 79] on div "Progress Updates" at bounding box center [134, 77] width 32 height 5
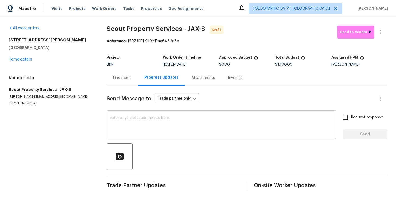
click at [169, 119] on textarea at bounding box center [221, 125] width 223 height 19
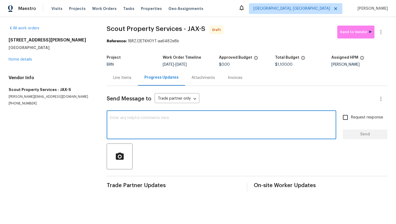
paste textarea "Hey! This is Ajay with Opendoor. I’m confirming a BRN Work Order for the proper…"
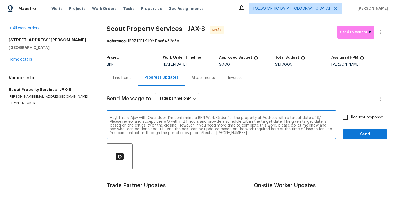
click at [268, 117] on textarea "Hey! This is Ajay with Opendoor. I’m confirming a BRN Work Order for the proper…" at bounding box center [221, 125] width 223 height 19
paste textarea "3738 Maddie Ln, Jacksonville, FL 32210"
click at [150, 123] on textarea "Hey! This is Ajay with Opendoor. I’m confirming a BRN Work Order for the proper…" at bounding box center [221, 125] width 223 height 19
type textarea "Hey! This is Ajay with Opendoor. I’m confirming a BRN Work Order for the proper…"
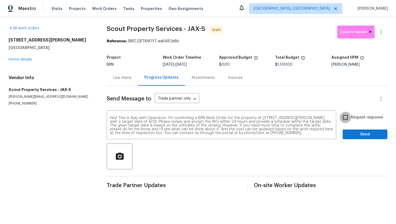
click at [345, 117] on input "Request response" at bounding box center [345, 117] width 11 height 11
checkbox input "true"
click at [351, 134] on span "Send" at bounding box center [365, 134] width 36 height 7
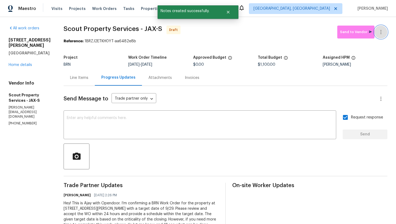
click at [381, 34] on icon "button" at bounding box center [381, 32] width 6 height 6
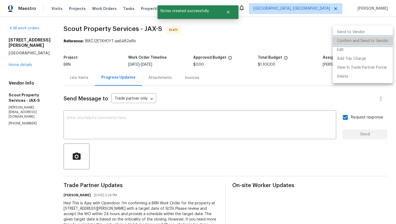
click at [379, 39] on li "Confirm and Send to Vendor" at bounding box center [363, 41] width 60 height 9
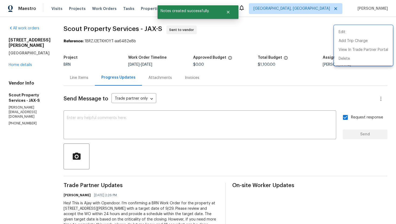
click at [287, 94] on div at bounding box center [198, 112] width 396 height 224
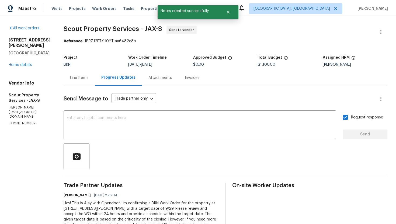
click at [65, 81] on div "Line Items" at bounding box center [79, 78] width 31 height 16
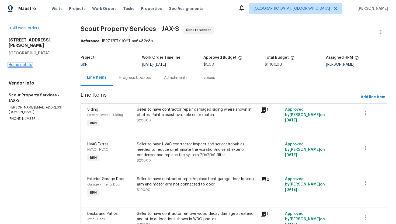
click at [16, 63] on link "Home details" at bounding box center [20, 65] width 23 height 4
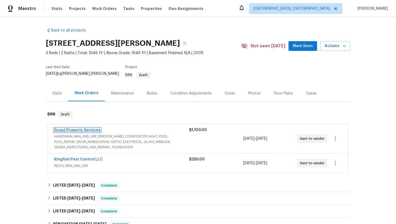
click at [72, 128] on link "Scout Property Services" at bounding box center [77, 130] width 46 height 4
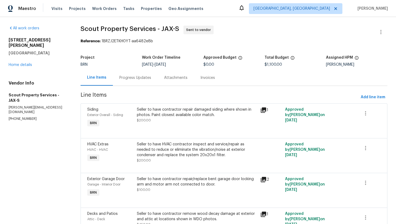
click at [153, 104] on div "Siding Exterior Overall - Siding BRN Seller to have contractor repair damaged s…" at bounding box center [234, 120] width 307 height 35
click at [152, 107] on div "Seller to have contractor repair damaged siding where shown in photos. Paint cl…" at bounding box center [197, 112] width 120 height 11
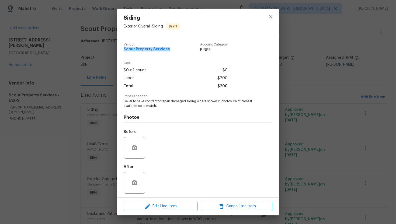
drag, startPoint x: 124, startPoint y: 49, endPoint x: 167, endPoint y: 50, distance: 43.1
click at [167, 50] on div "Vendor Scout Property Services Account Category BINSR" at bounding box center [176, 48] width 104 height 10
copy span "Scout Property Services"
click at [86, 75] on div "Siding Exterior Overall - Siding Draft Vendor Scout Property Services Account C…" at bounding box center [198, 112] width 396 height 224
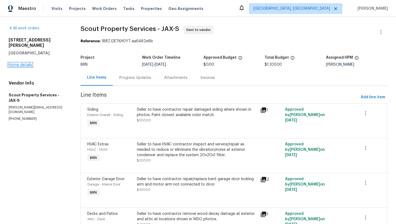
click at [28, 63] on link "Home details" at bounding box center [20, 65] width 23 height 4
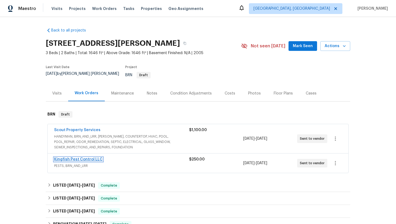
click at [67, 158] on link "Kingfish Pest Control LLC" at bounding box center [78, 160] width 48 height 4
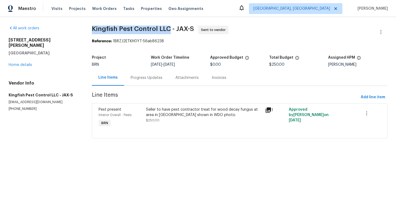
drag, startPoint x: 96, startPoint y: 28, endPoint x: 175, endPoint y: 27, distance: 78.4
click at [175, 27] on div "All work orders 3738 Maddie Ln Jacksonville, FL 32210 Home details Vendor Info …" at bounding box center [198, 85] width 396 height 137
copy span "Kingfish Pest Control LLC"
click at [213, 49] on section "Kingfish Pest Control LLC - JAX-S Sent to vendor Reference: 1BRZJ2ETKH0YT-56ab8…" at bounding box center [240, 85] width 296 height 119
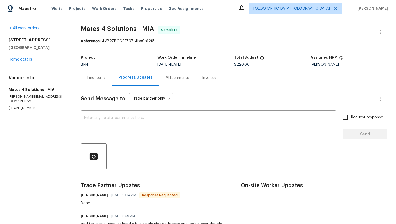
click at [99, 78] on div "Line Items" at bounding box center [96, 77] width 18 height 5
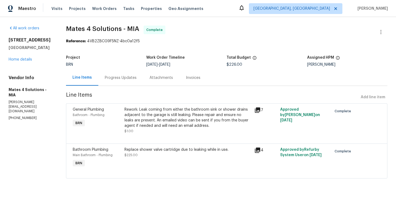
click at [126, 78] on div "Progress Updates" at bounding box center [121, 77] width 32 height 5
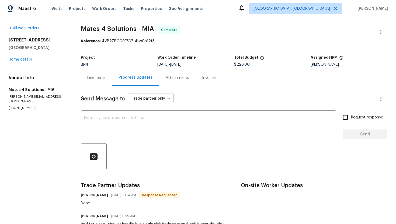
click at [106, 80] on div "Line Items" at bounding box center [96, 77] width 18 height 5
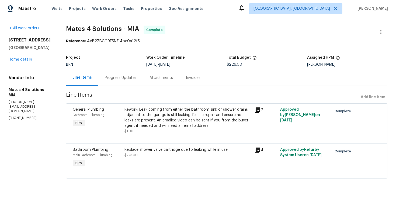
click at [128, 78] on div "Progress Updates" at bounding box center [121, 77] width 32 height 5
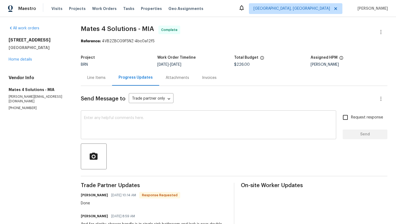
click at [125, 119] on textarea at bounding box center [208, 125] width 249 height 19
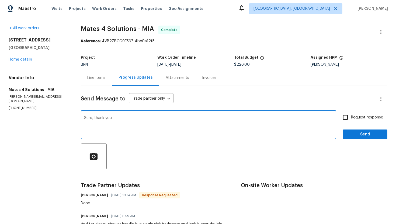
type textarea "Sure, thank you."
click at [355, 113] on label "Request response" at bounding box center [361, 117] width 43 height 11
click at [351, 113] on input "Request response" at bounding box center [345, 117] width 11 height 11
checkbox input "true"
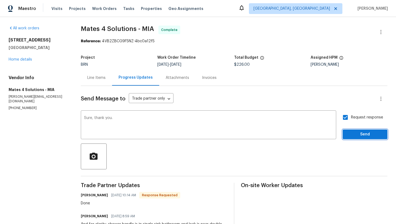
click at [348, 130] on button "Send" at bounding box center [365, 135] width 45 height 10
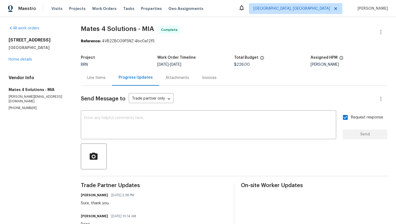
click at [112, 78] on div "Line Items" at bounding box center [96, 78] width 31 height 16
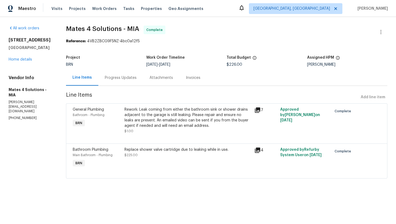
click at [175, 114] on div "Rework: Leak coming from either the bathroom sink or shower drains adjacent to …" at bounding box center [187, 118] width 126 height 22
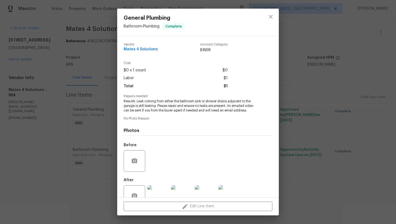
click at [175, 109] on span "Rework: Leak coming from either the bathroom sink or shower drains adjacent to …" at bounding box center [191, 105] width 134 height 13
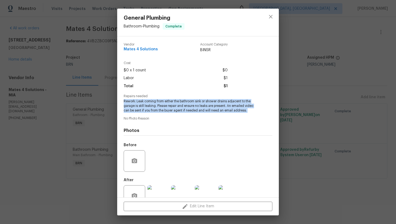
copy span "Rework: Leak coming from either the bathroom sink or shower drains adjacent to …"
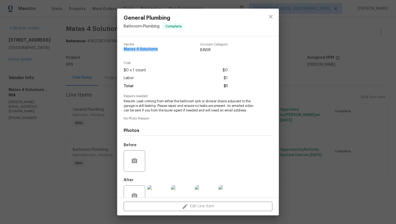
drag, startPoint x: 124, startPoint y: 50, endPoint x: 153, endPoint y: 52, distance: 29.4
click at [153, 52] on div "Vendor Mates 4 Solutions" at bounding box center [141, 48] width 34 height 10
copy span "Mates 4 Solutions"
click at [209, 104] on span "Rework: Leak coming from either the bathroom sink or shower drains adjacent to …" at bounding box center [191, 105] width 134 height 13
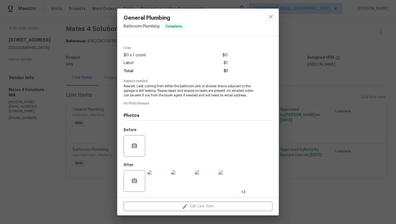
click at [164, 180] on img at bounding box center [158, 181] width 22 height 22
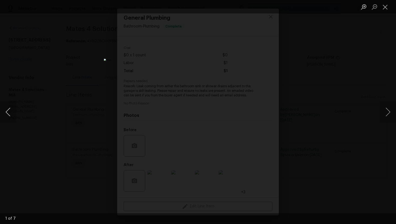
click at [7, 116] on button "Previous image" at bounding box center [8, 112] width 16 height 22
click at [12, 109] on button "Previous image" at bounding box center [8, 112] width 16 height 22
click at [13, 105] on button "Previous image" at bounding box center [8, 112] width 16 height 22
click at [6, 113] on button "Previous image" at bounding box center [8, 112] width 16 height 22
click at [13, 109] on button "Previous image" at bounding box center [8, 112] width 16 height 22
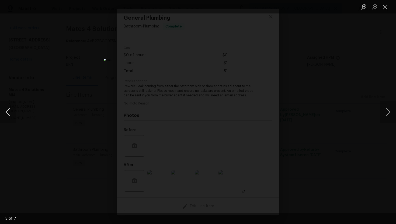
click at [11, 108] on button "Previous image" at bounding box center [8, 112] width 16 height 22
click at [9, 116] on button "Previous image" at bounding box center [8, 112] width 16 height 22
click at [382, 9] on button "Close lightbox" at bounding box center [385, 6] width 11 height 9
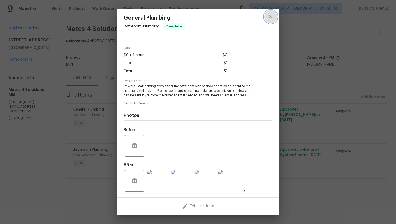
click at [272, 19] on icon "close" at bounding box center [271, 16] width 6 height 6
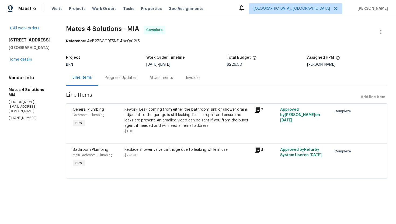
click at [175, 153] on div "Replace shower valve cartridge due to leaking while in use. $225.00" at bounding box center [187, 152] width 126 height 11
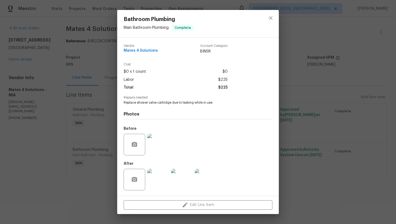
click at [179, 103] on span "Replace shower valve cartridge due to leaking while in use." at bounding box center [191, 102] width 134 height 5
copy span "Replace shower valve cartridge due to leaking while in use."
click at [164, 136] on img at bounding box center [158, 145] width 22 height 22
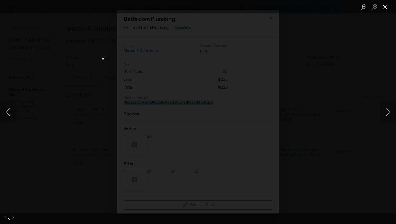
click at [389, 5] on button "Close lightbox" at bounding box center [385, 6] width 11 height 9
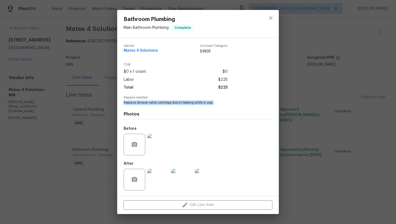
click at [206, 178] on img at bounding box center [206, 180] width 22 height 22
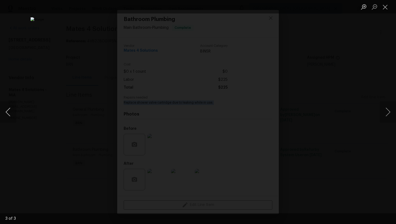
click at [8, 112] on button "Previous image" at bounding box center [8, 112] width 16 height 22
click at [13, 109] on button "Previous image" at bounding box center [8, 112] width 16 height 22
click at [383, 6] on button "Close lightbox" at bounding box center [385, 6] width 11 height 9
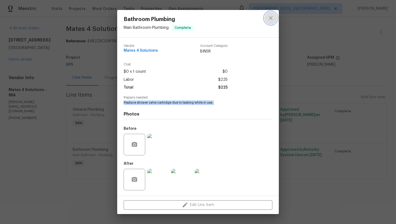
click at [273, 21] on icon "close" at bounding box center [271, 18] width 6 height 6
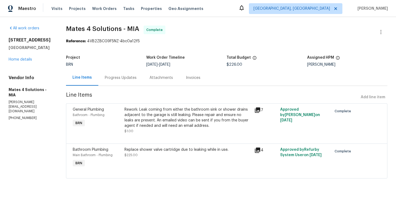
click at [193, 75] on div "Invoices" at bounding box center [192, 78] width 27 height 16
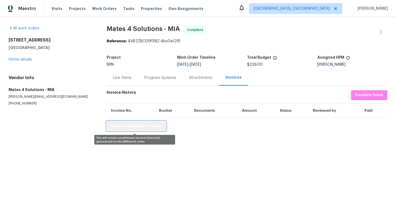
click at [147, 126] on span "Create Preliminary Invoice" at bounding box center [136, 126] width 51 height 7
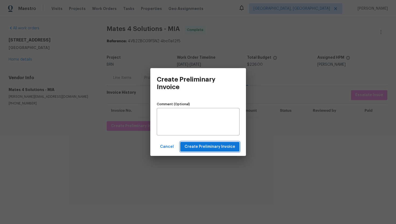
click at [195, 144] on span "Create Preliminary Invoice" at bounding box center [210, 147] width 51 height 7
